Goal: Task Accomplishment & Management: Manage account settings

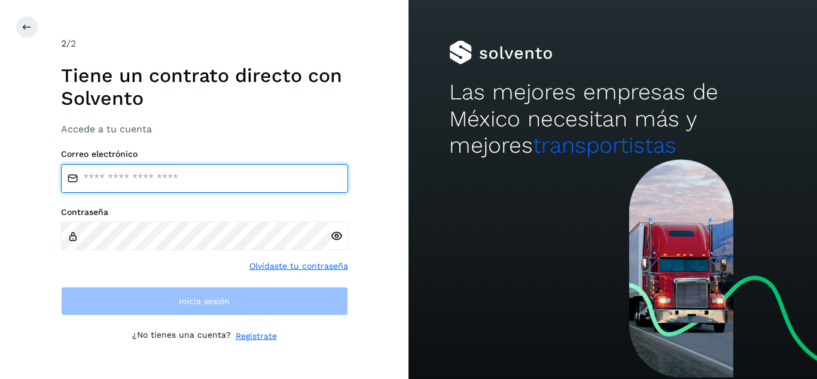
click at [197, 172] on input "email" at bounding box center [204, 178] width 287 height 29
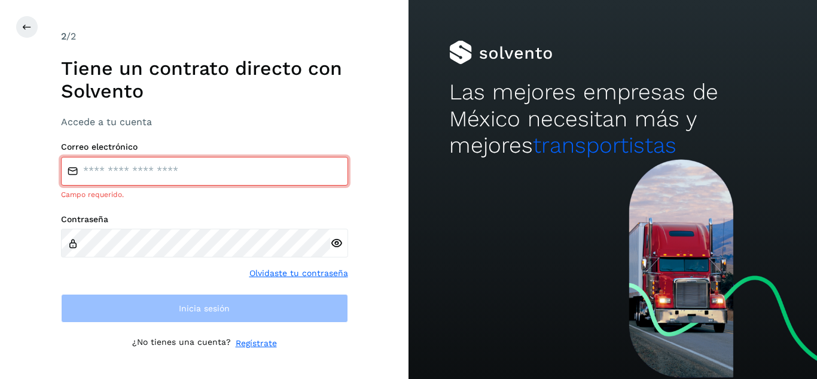
type input "**********"
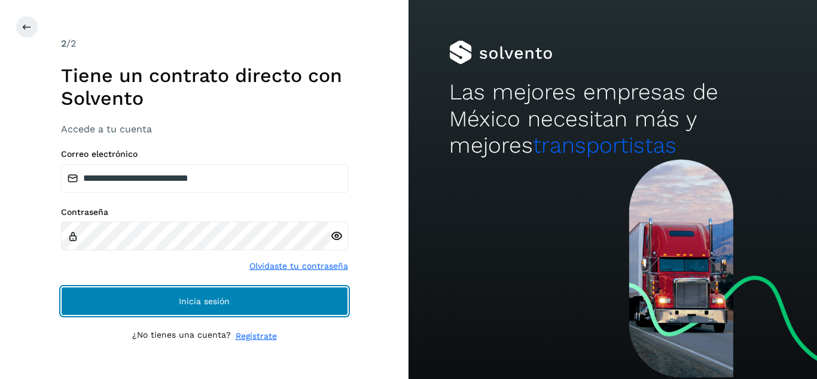
click at [202, 305] on span "Inicia sesión" at bounding box center [204, 301] width 51 height 8
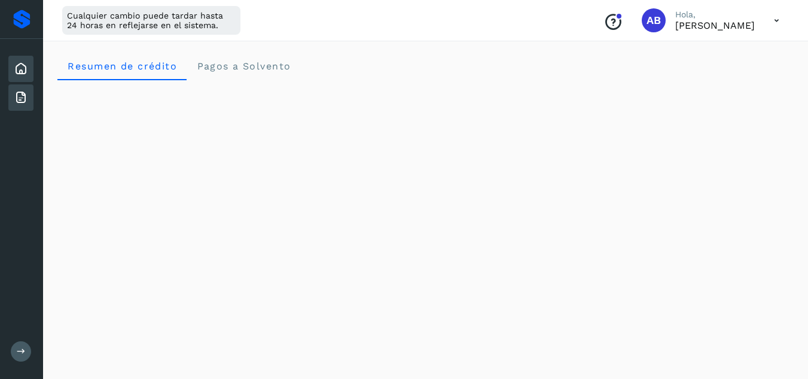
click at [28, 102] on icon at bounding box center [21, 97] width 14 height 14
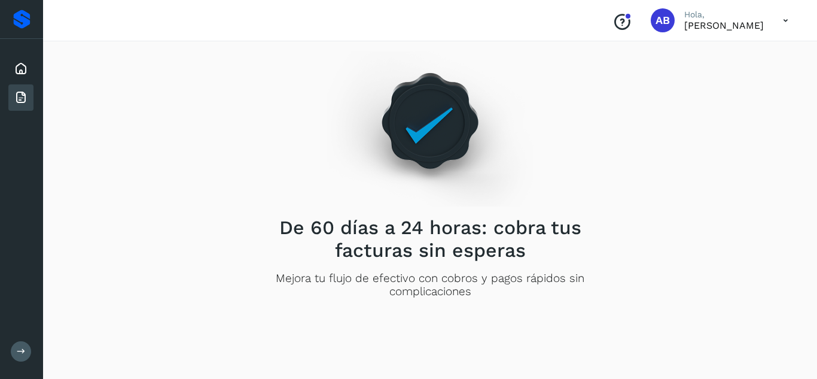
click at [16, 357] on button at bounding box center [21, 351] width 20 height 20
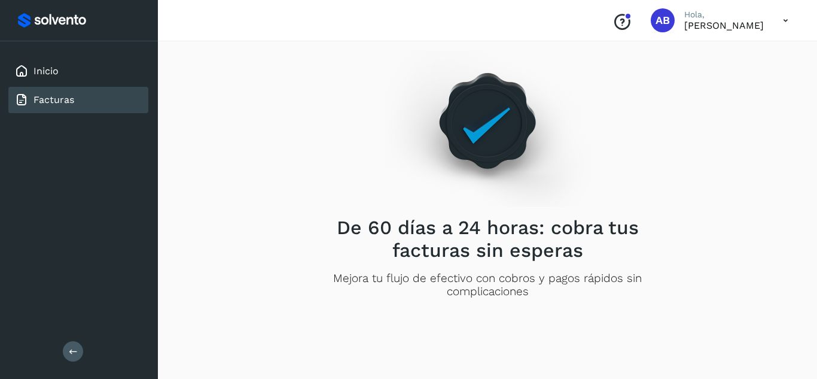
click at [762, 26] on p "[PERSON_NAME]" at bounding box center [724, 25] width 80 height 11
click at [787, 16] on icon at bounding box center [786, 20] width 25 height 25
click at [695, 83] on div "Cerrar sesión" at bounding box center [726, 77] width 142 height 23
